Goal: Task Accomplishment & Management: Complete application form

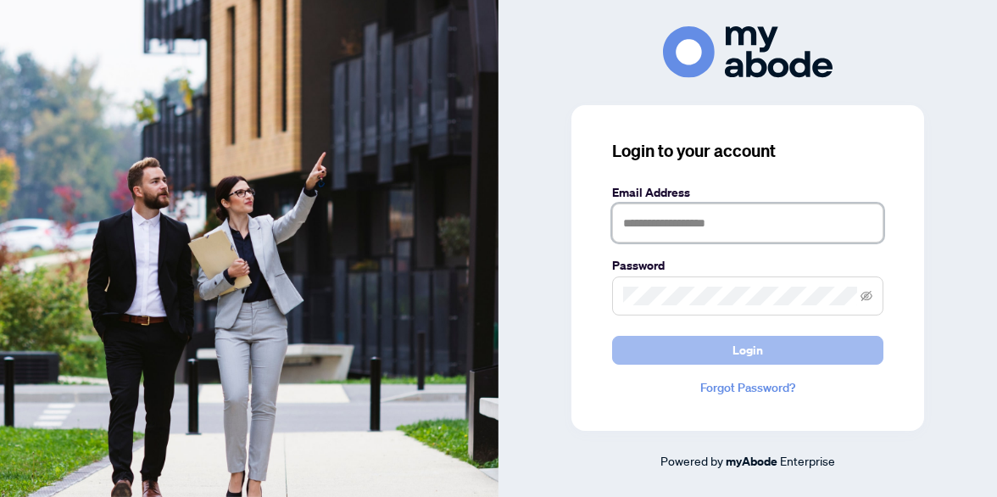
type input "**********"
click at [728, 349] on button "Login" at bounding box center [747, 350] width 271 height 29
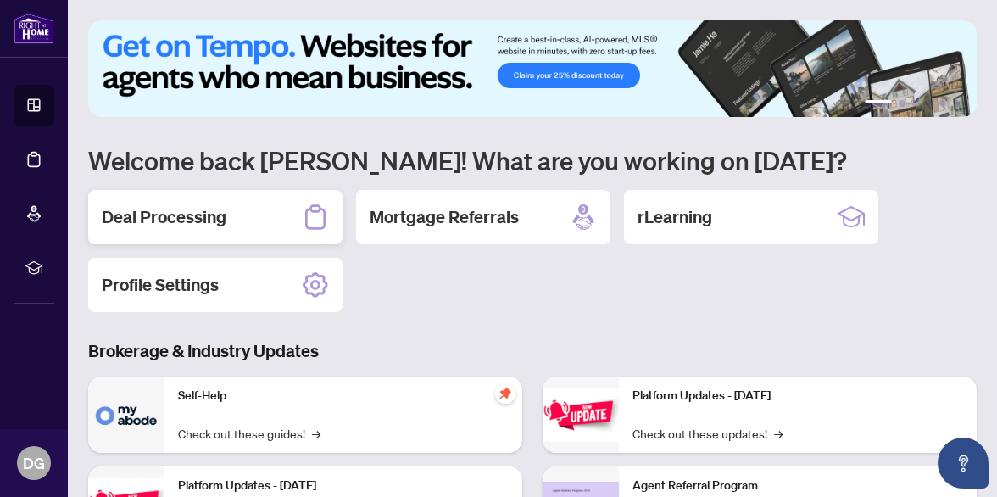
click at [203, 216] on h2 "Deal Processing" at bounding box center [164, 217] width 125 height 24
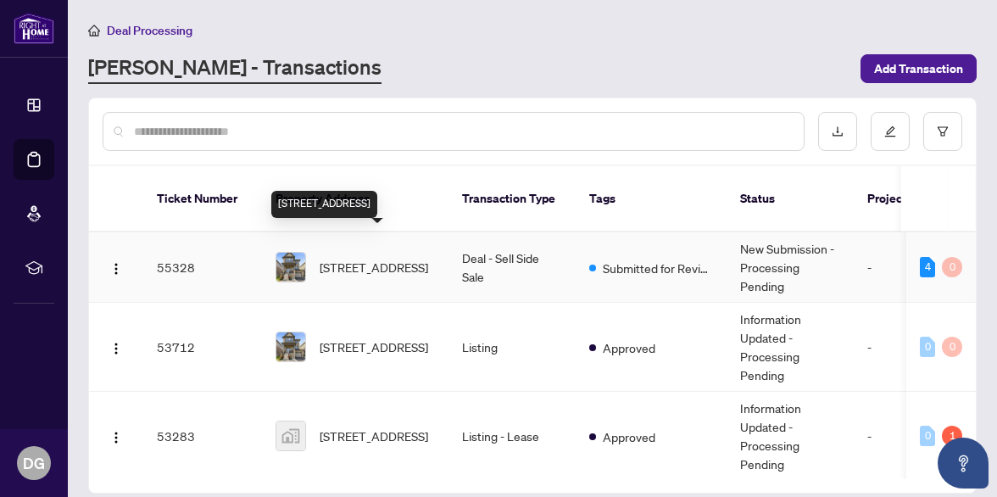
click at [395, 258] on span "[STREET_ADDRESS]" at bounding box center [374, 267] width 109 height 19
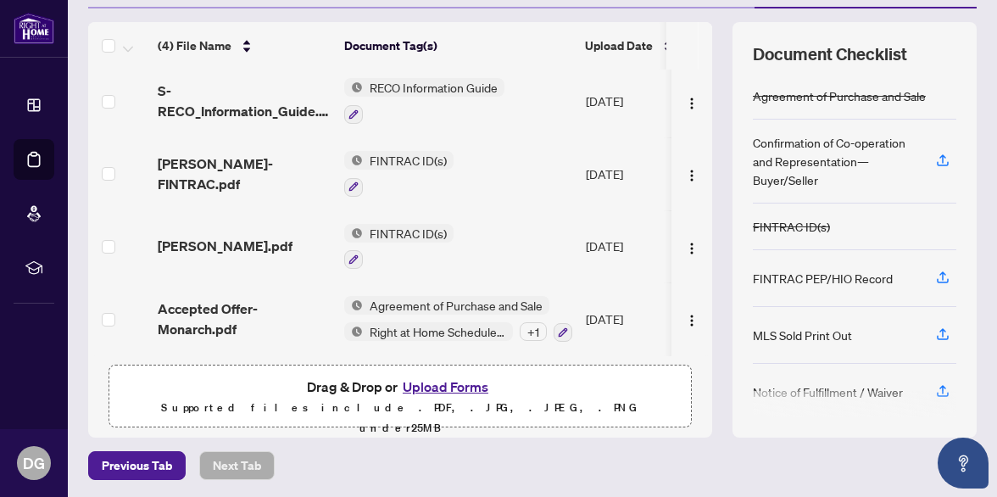
click at [437, 387] on button "Upload Forms" at bounding box center [446, 387] width 96 height 22
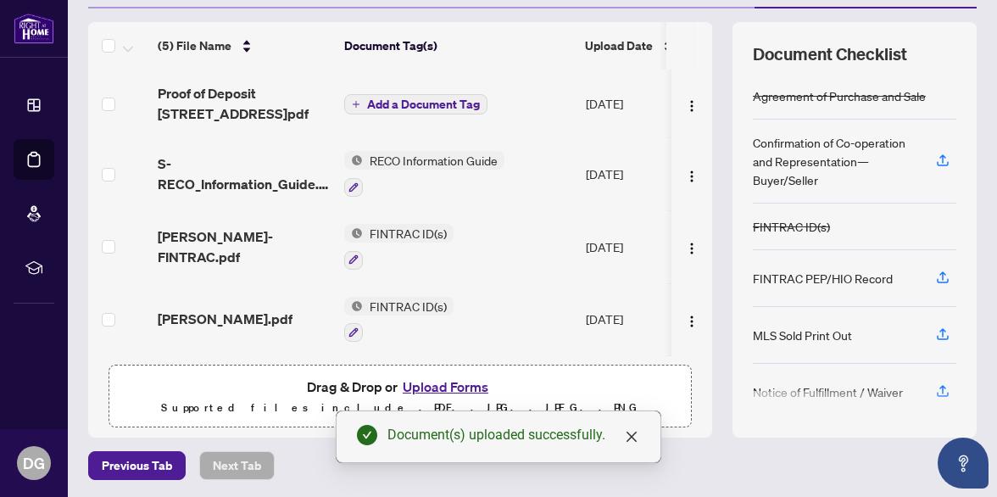
click at [428, 101] on span "Add a Document Tag" at bounding box center [423, 104] width 113 height 12
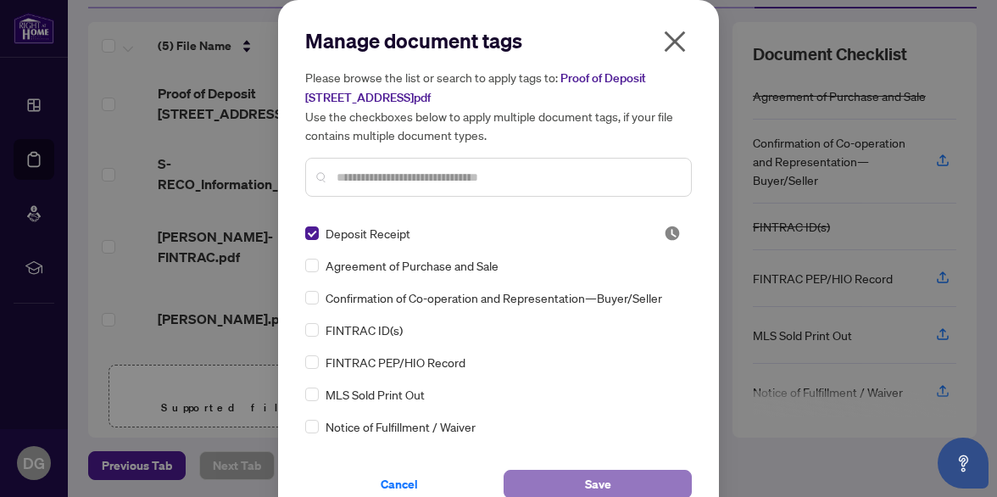
click at [603, 482] on span "Save" at bounding box center [598, 484] width 26 height 27
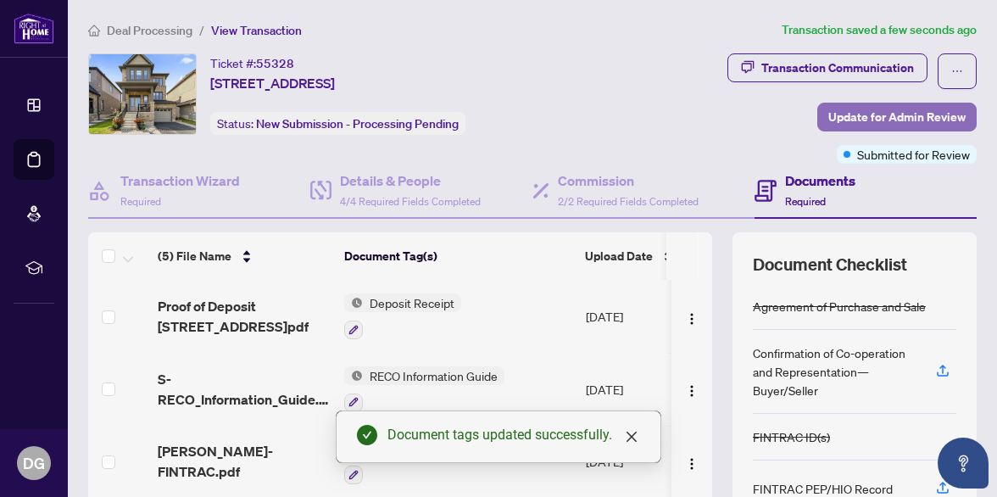
click at [877, 110] on span "Update for Admin Review" at bounding box center [896, 116] width 137 height 27
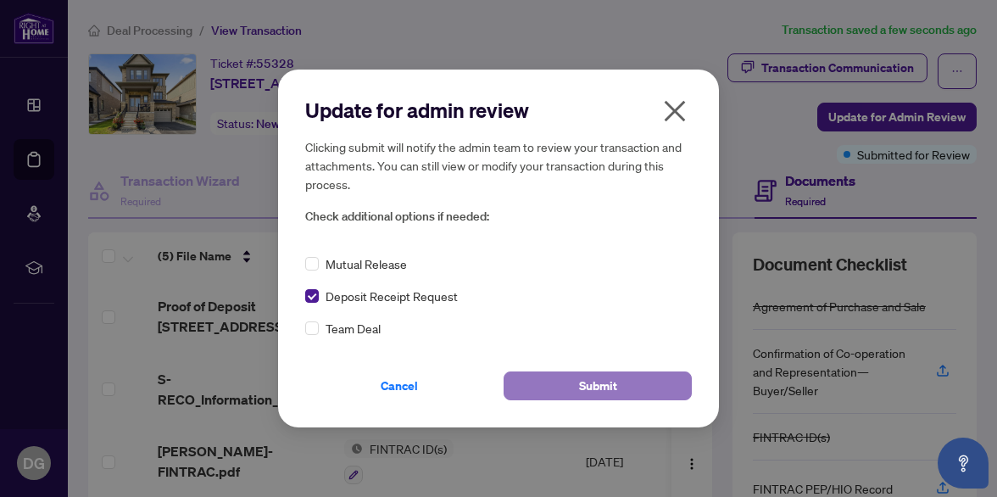
click at [571, 380] on button "Submit" at bounding box center [598, 385] width 188 height 29
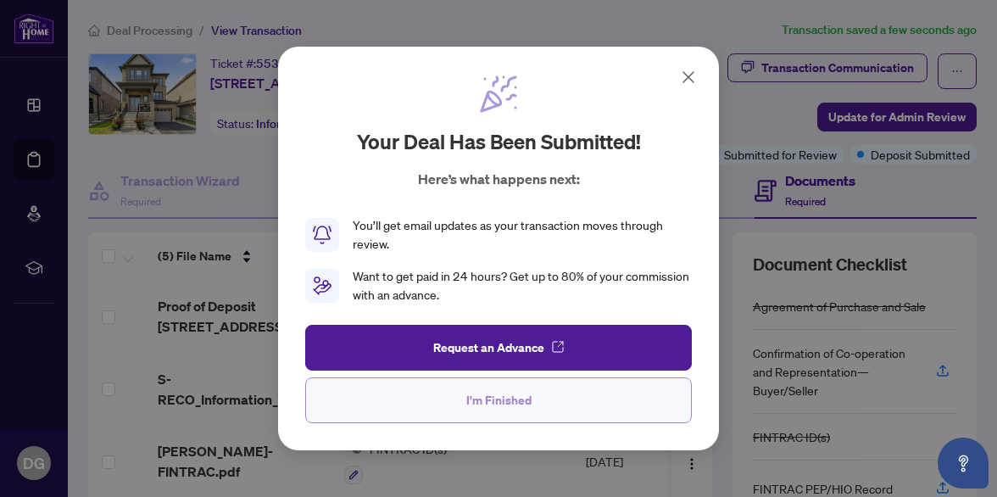
click at [514, 404] on span "I'm Finished" at bounding box center [498, 400] width 65 height 27
